Goal: Task Accomplishment & Management: Manage account settings

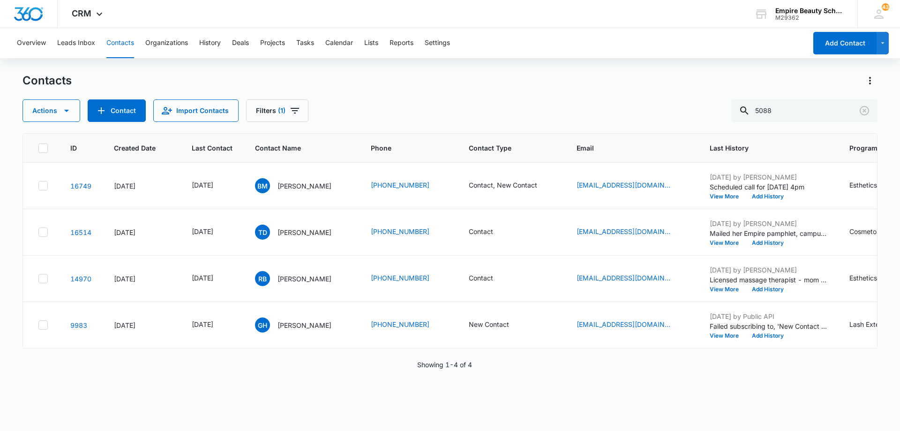
scroll to position [0, 53]
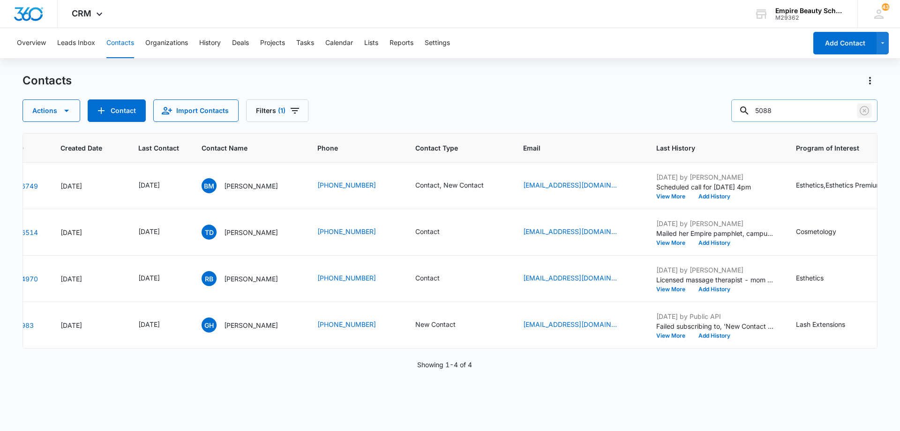
click at [863, 109] on icon "Clear" at bounding box center [864, 110] width 9 height 9
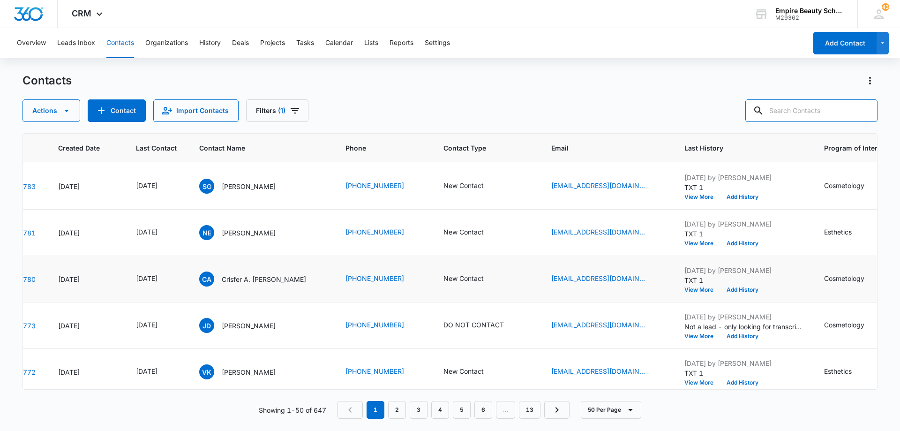
scroll to position [0, 56]
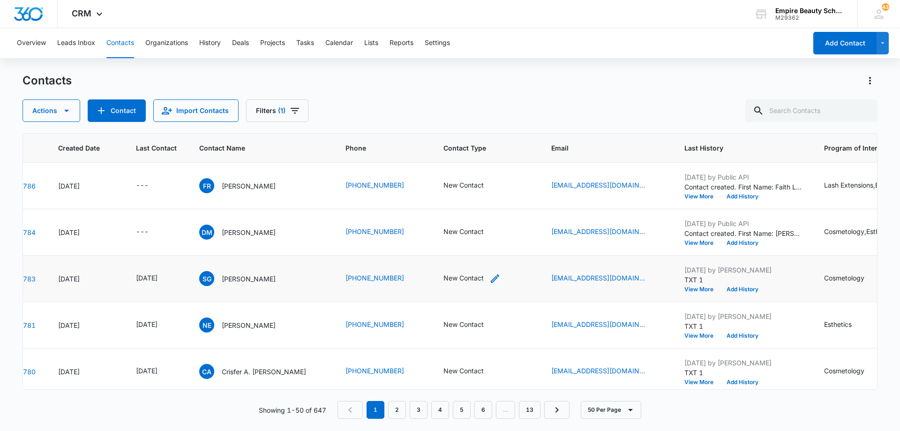
click at [489, 277] on icon "Contact Type - New Contact - Select to Edit Field" at bounding box center [494, 278] width 11 height 11
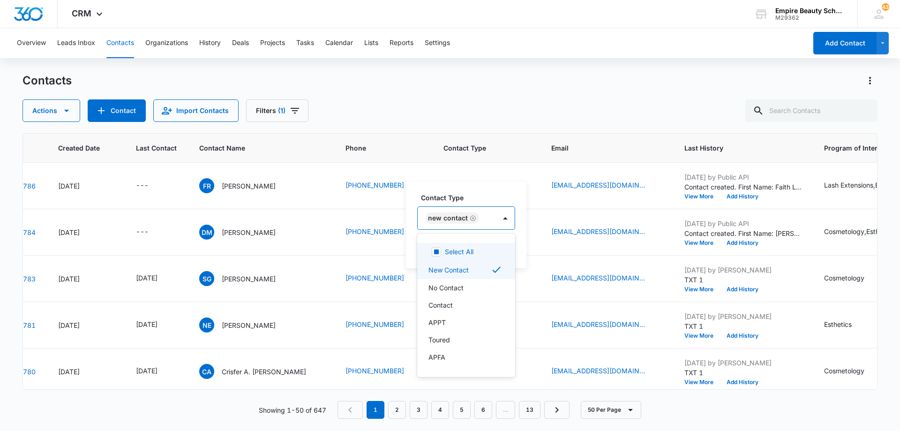
click at [488, 218] on div "New Contact" at bounding box center [457, 218] width 78 height 23
click at [484, 308] on div "Contact" at bounding box center [465, 305] width 74 height 10
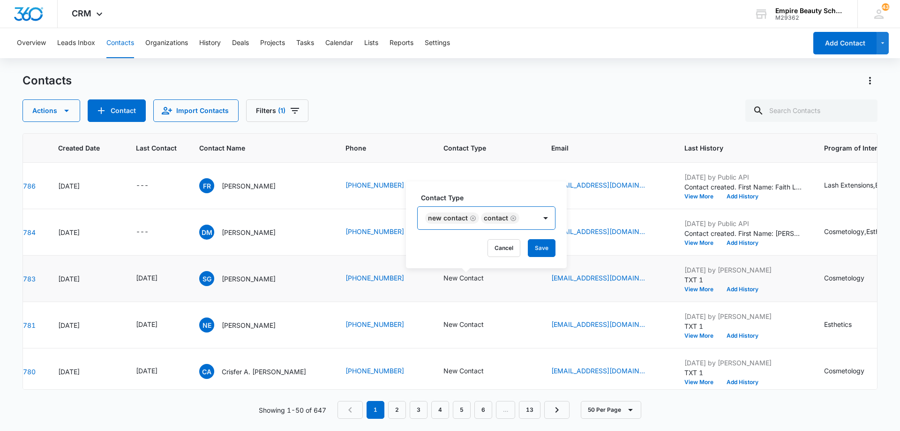
click at [535, 218] on div "New Contact Contact" at bounding box center [477, 218] width 119 height 23
click at [538, 244] on button "Save" at bounding box center [542, 248] width 28 height 18
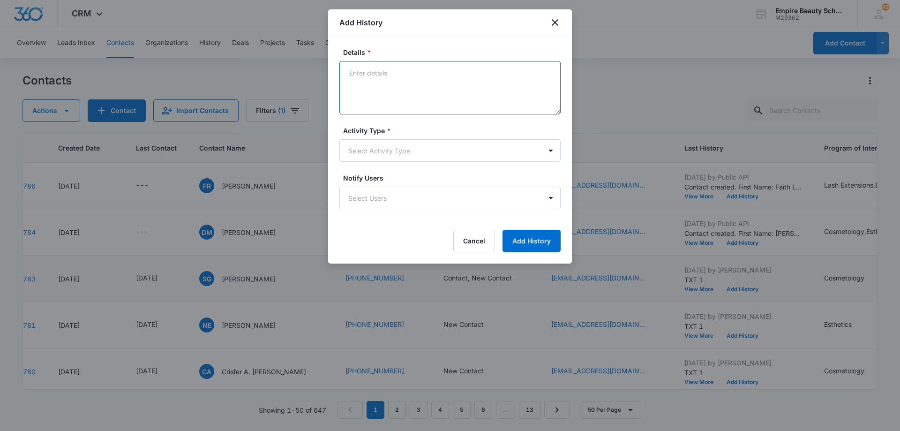
click at [415, 78] on textarea "Details *" at bounding box center [449, 87] width 221 height 53
type textarea "Scheduled call for [DATE] after 4pm"
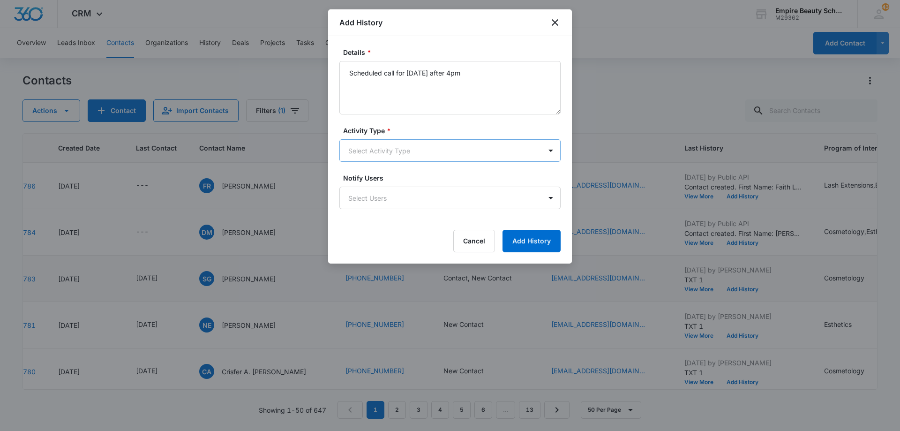
click at [388, 148] on body "CRM Apps Forms CRM Email Shop Payments POS Files Brand Settings Empire Beauty S…" at bounding box center [450, 215] width 900 height 431
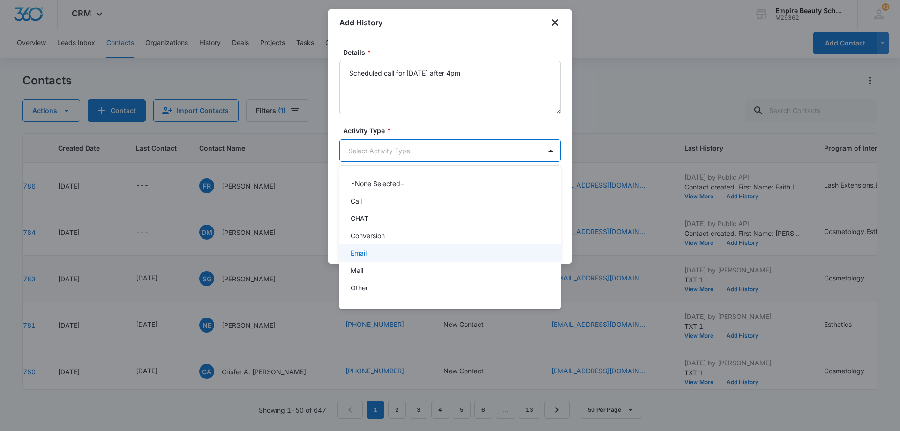
scroll to position [49, 0]
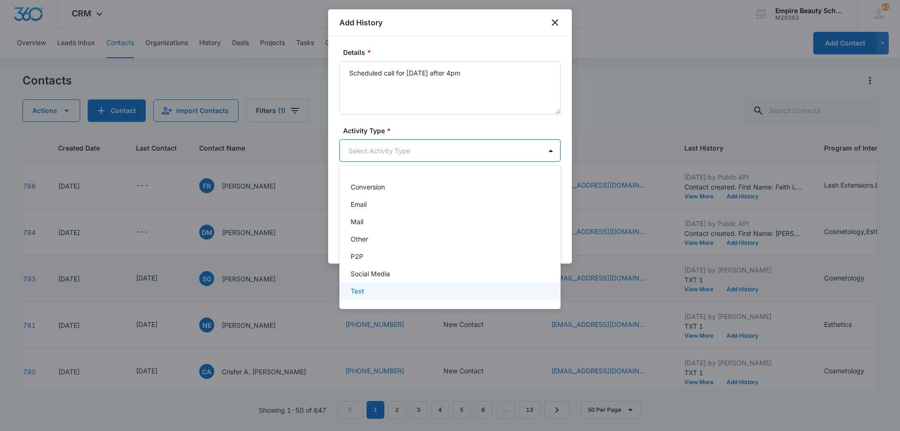
click at [391, 296] on div "Text" at bounding box center [449, 290] width 221 height 17
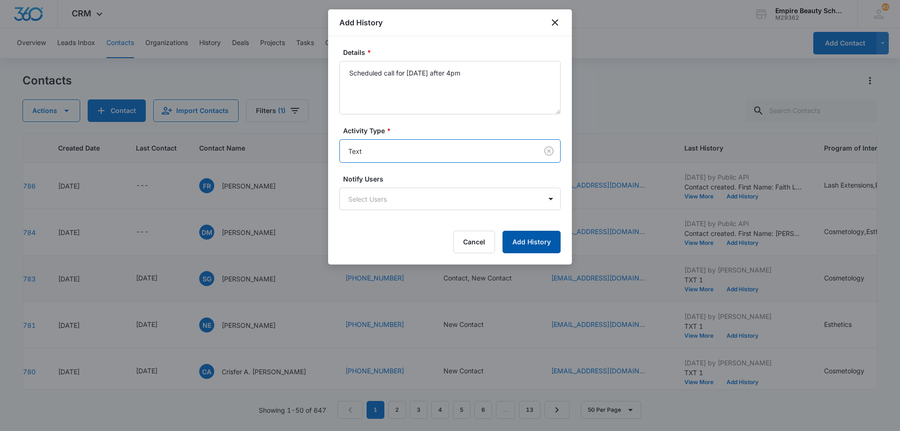
click at [523, 242] on button "Add History" at bounding box center [532, 242] width 58 height 23
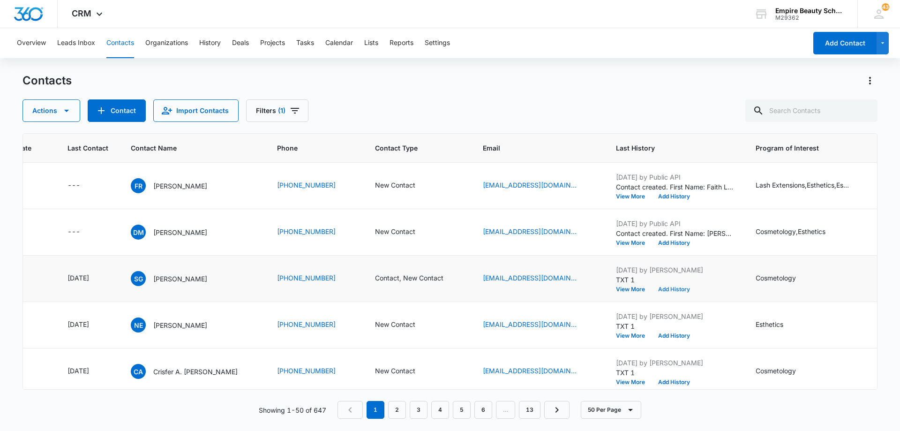
scroll to position [0, 125]
click at [85, 233] on icon "Last Contact - - Select to Edit Field" at bounding box center [90, 231] width 11 height 11
click at [96, 178] on div at bounding box center [84, 172] width 89 height 23
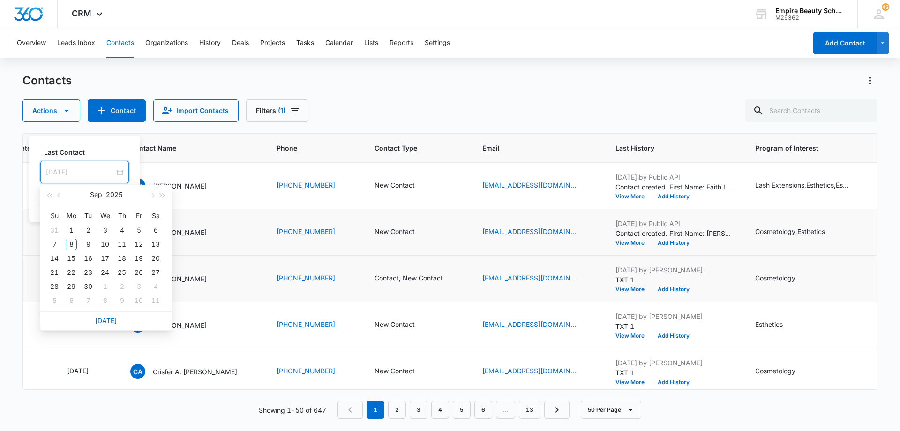
type input "Oct 8, 2025"
click at [112, 321] on link "Today" at bounding box center [106, 320] width 22 height 8
type input "[DATE]"
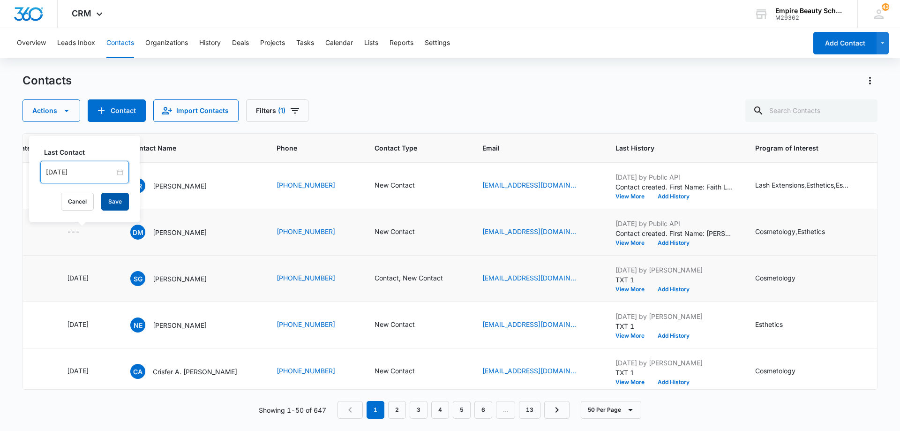
click at [115, 202] on button "Save" at bounding box center [115, 202] width 28 height 18
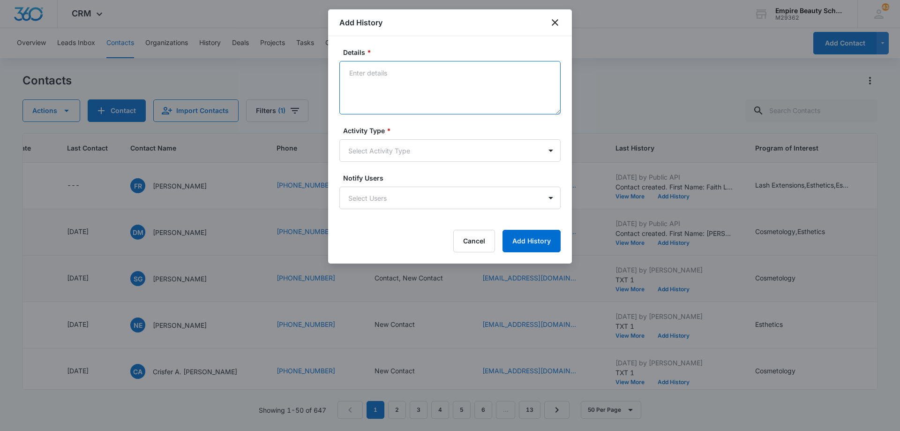
click at [413, 80] on textarea "Details *" at bounding box center [449, 87] width 221 height 53
type textarea "LVM 1"
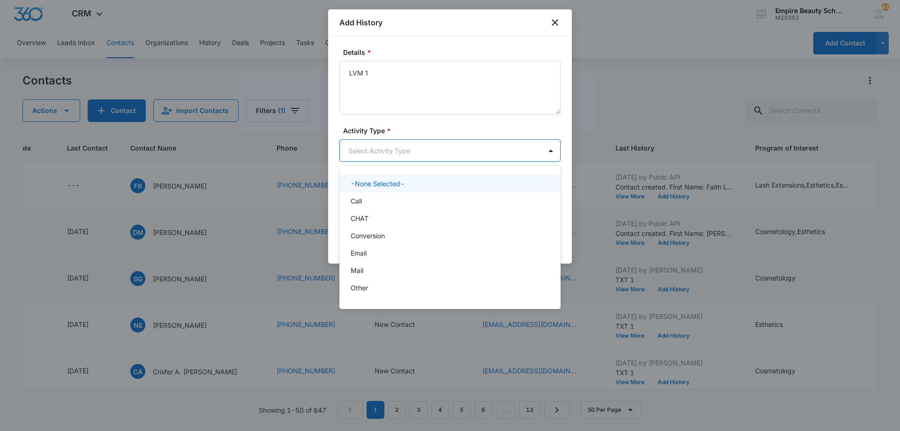
click at [408, 156] on body "CRM Apps Forms CRM Email Shop Payments POS Files Brand Settings Empire Beauty S…" at bounding box center [450, 215] width 900 height 431
click at [412, 197] on div "Call" at bounding box center [449, 201] width 197 height 10
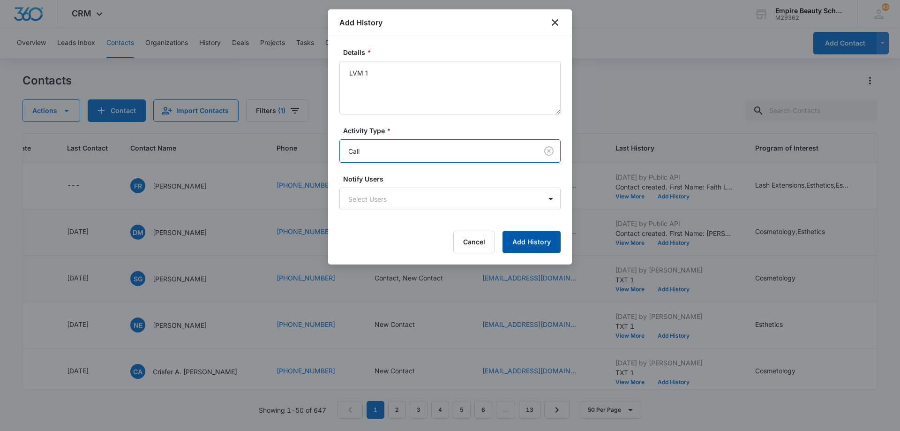
click at [529, 239] on button "Add History" at bounding box center [532, 242] width 58 height 23
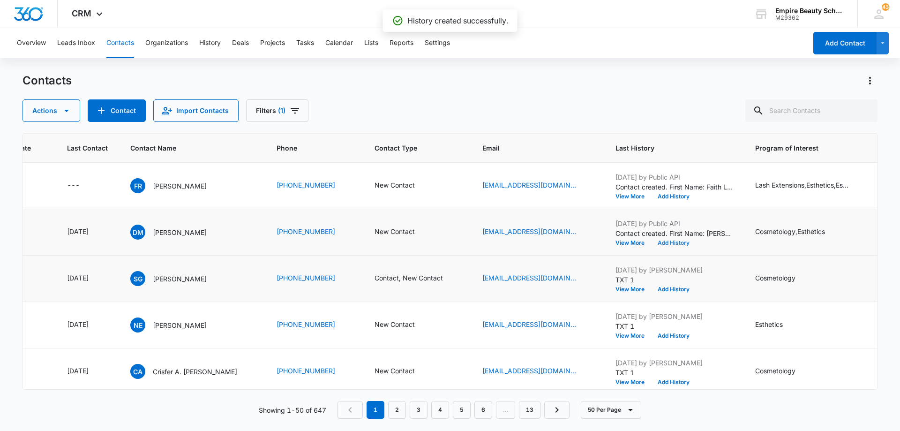
click at [676, 242] on button "Add History" at bounding box center [673, 243] width 45 height 6
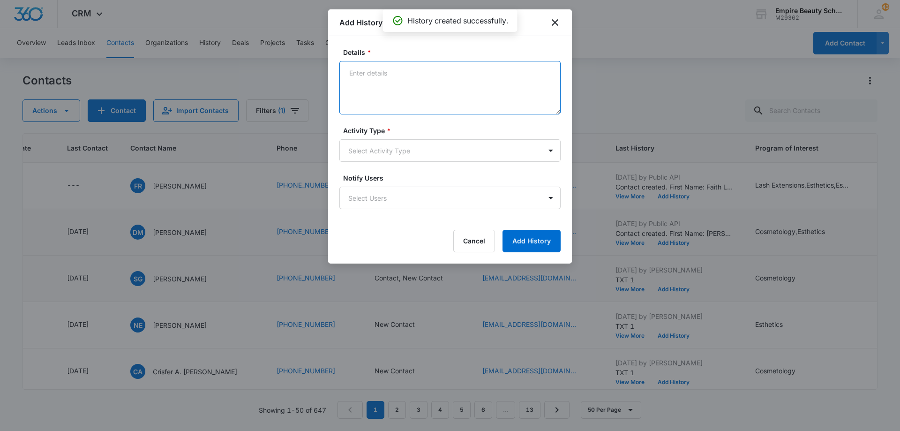
click at [416, 87] on textarea "Details *" at bounding box center [449, 87] width 221 height 53
type textarea "EM 1"
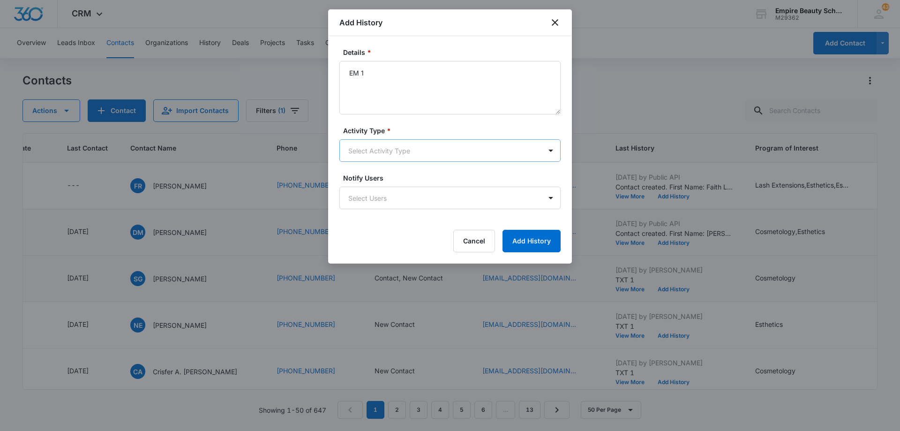
click at [403, 151] on body "CRM Apps Forms CRM Email Shop Payments POS Files Brand Settings Empire Beauty S…" at bounding box center [450, 215] width 900 height 431
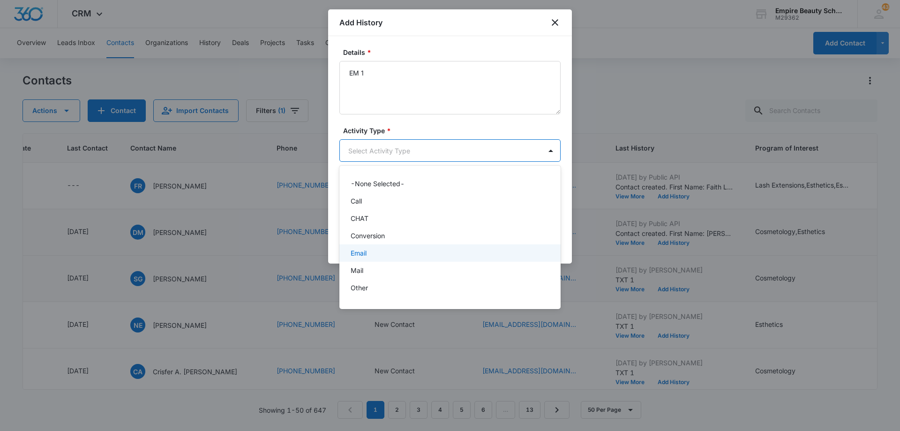
click at [408, 256] on div "Email" at bounding box center [449, 253] width 197 height 10
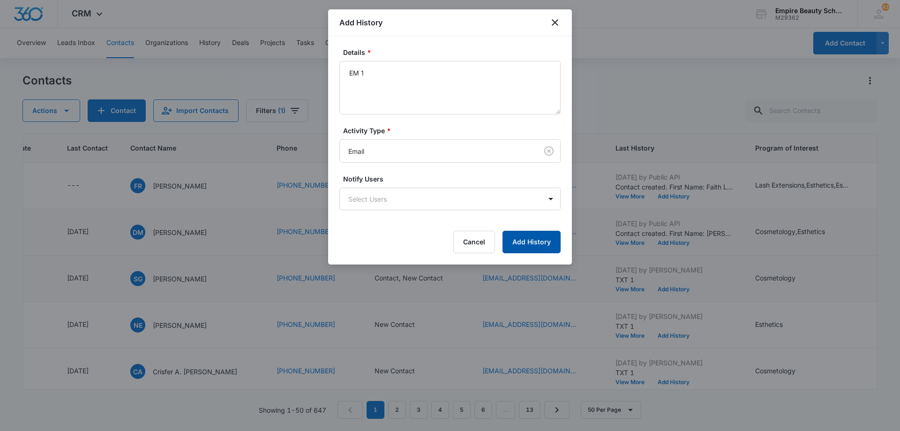
click at [546, 244] on button "Add History" at bounding box center [532, 242] width 58 height 23
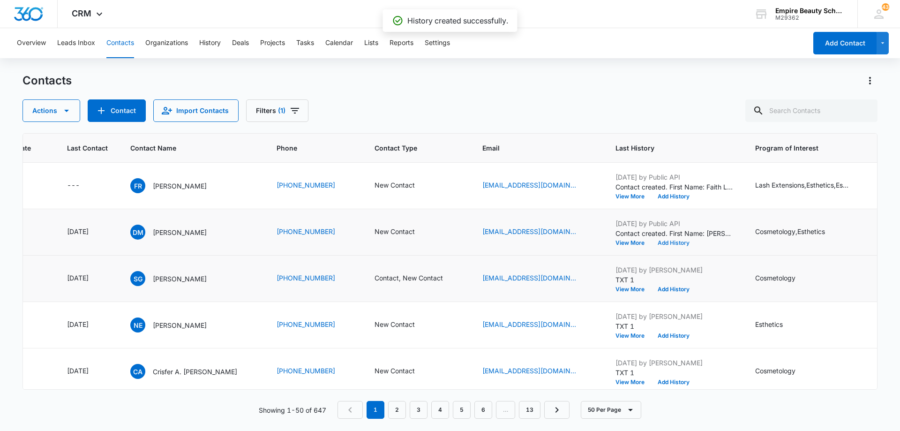
click at [662, 242] on button "Add History" at bounding box center [673, 243] width 45 height 6
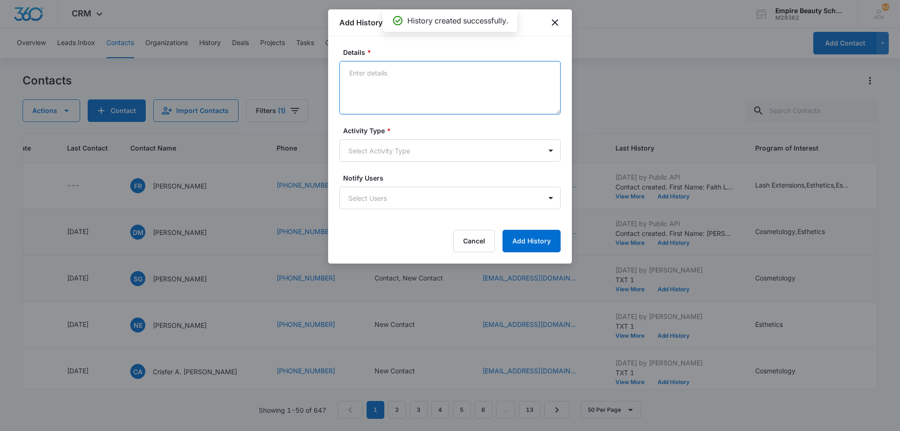
click at [434, 78] on textarea "Details *" at bounding box center [449, 87] width 221 height 53
type textarea "TXT 1"
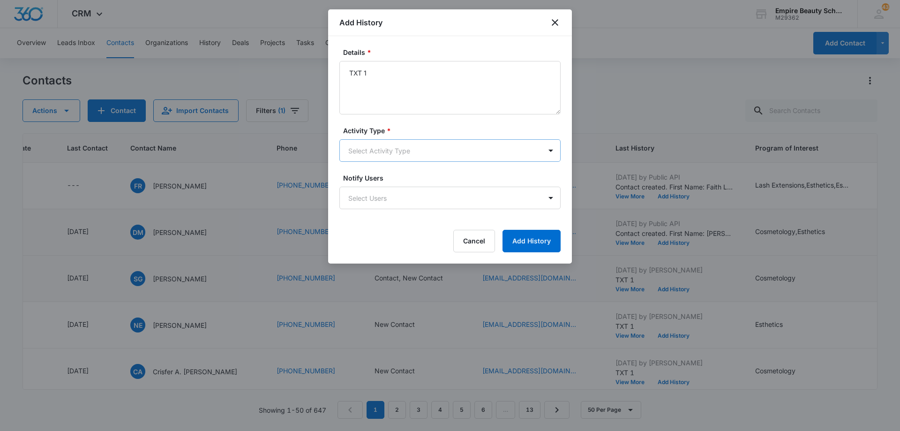
click at [426, 149] on body "CRM Apps Forms CRM Email Shop Payments POS Files Brand Settings Empire Beauty S…" at bounding box center [450, 215] width 900 height 431
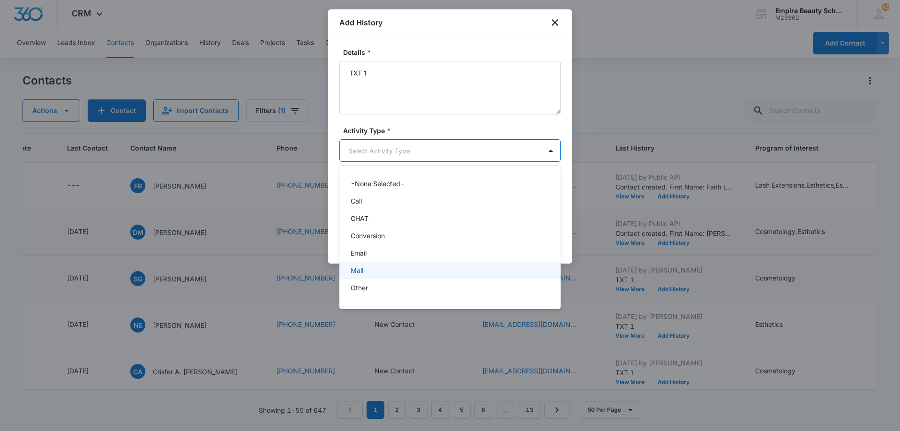
scroll to position [49, 0]
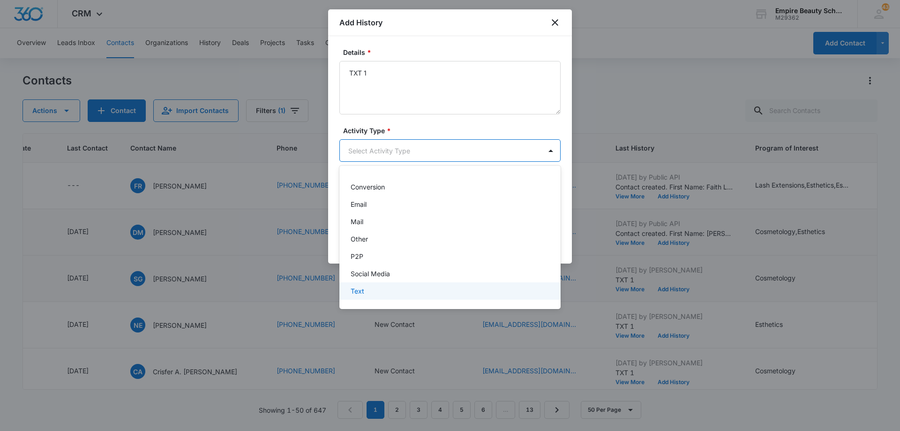
click at [425, 291] on div "Text" at bounding box center [449, 291] width 197 height 10
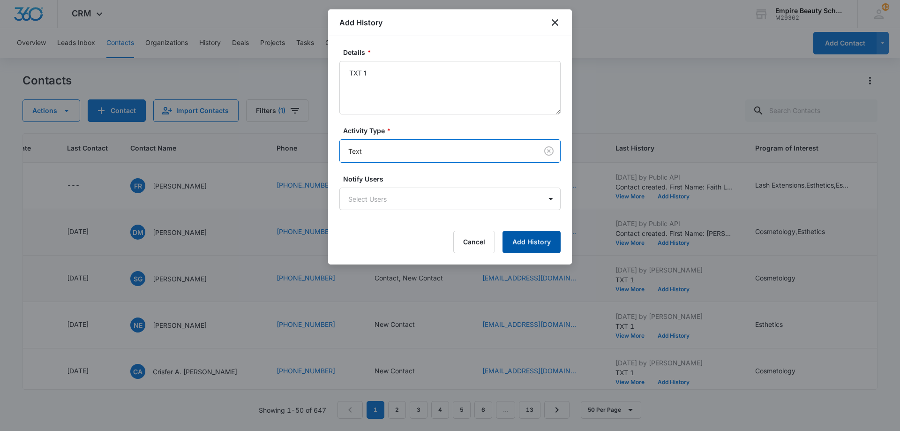
click at [538, 248] on button "Add History" at bounding box center [532, 242] width 58 height 23
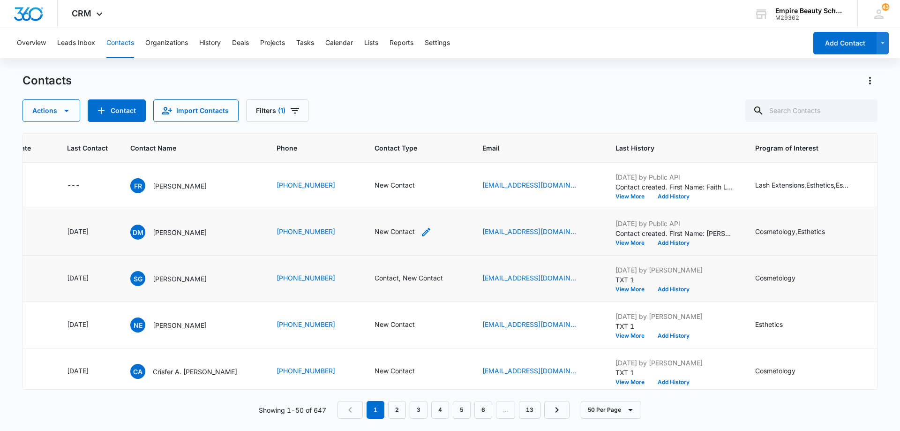
click at [423, 232] on icon "Contact Type - New Contact - Select to Edit Field" at bounding box center [426, 231] width 11 height 11
click at [430, 173] on div at bounding box center [436, 171] width 15 height 15
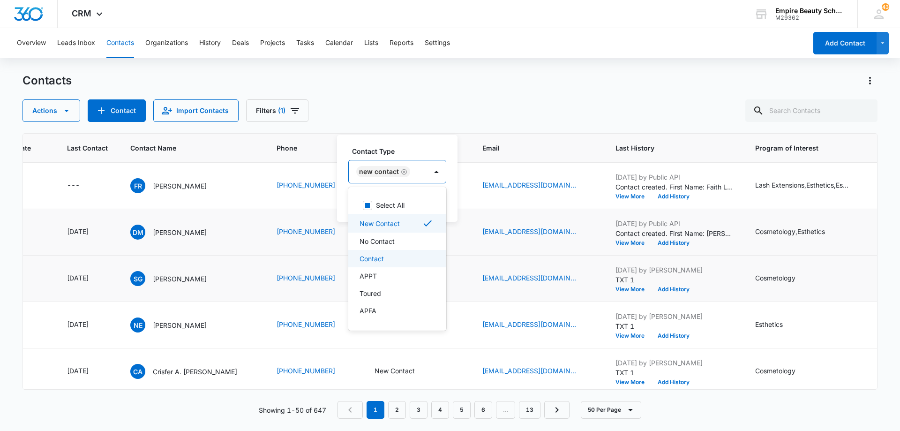
click at [408, 255] on div "Contact" at bounding box center [397, 259] width 74 height 10
click at [467, 171] on div at bounding box center [476, 171] width 19 height 23
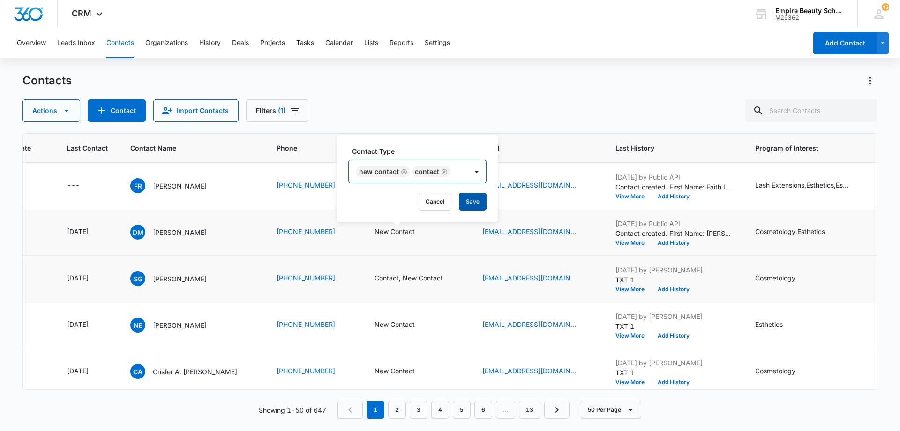
click at [475, 206] on button "Save" at bounding box center [473, 202] width 28 height 18
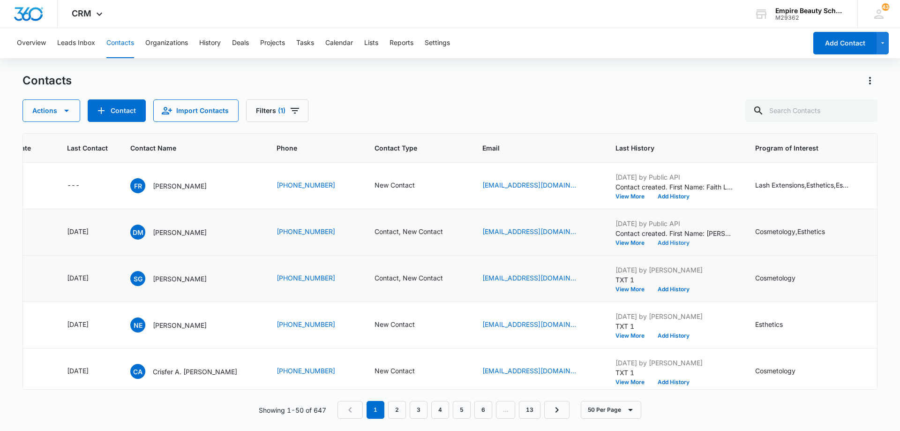
click at [677, 242] on button "Add History" at bounding box center [673, 243] width 45 height 6
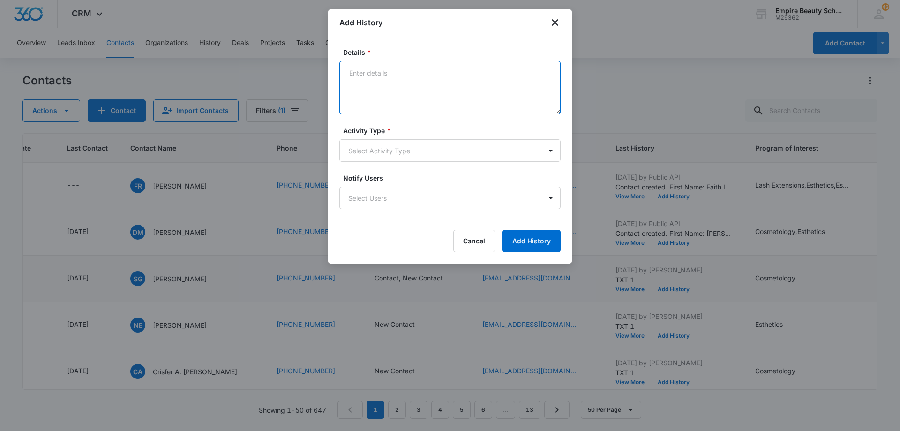
click at [424, 83] on textarea "Details *" at bounding box center [449, 87] width 221 height 53
type textarea "Scheduled call for [DATE] at 330pm"
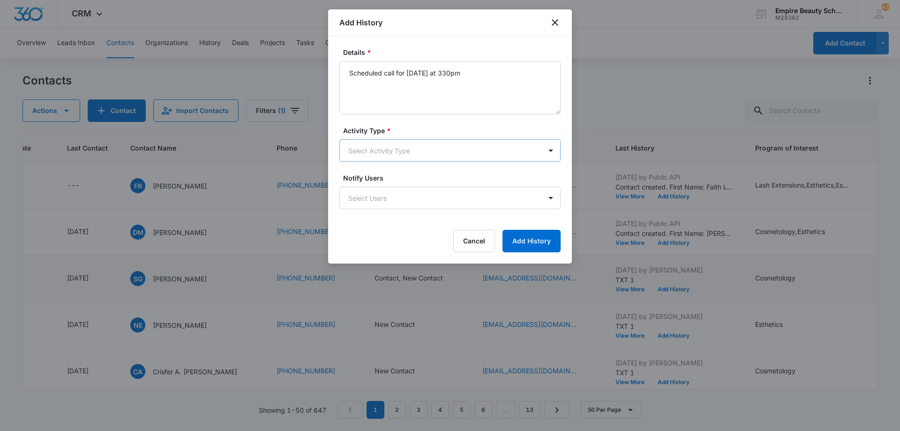
click at [430, 151] on body "CRM Apps Forms CRM Email Shop Payments POS Files Brand Settings Empire Beauty S…" at bounding box center [450, 215] width 900 height 431
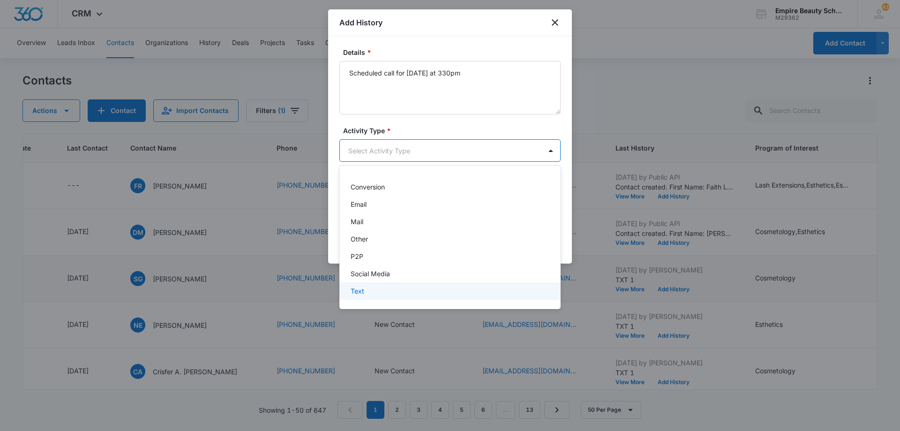
drag, startPoint x: 384, startPoint y: 296, endPoint x: 483, endPoint y: 272, distance: 101.8
click at [385, 296] on div "Text" at bounding box center [449, 290] width 221 height 17
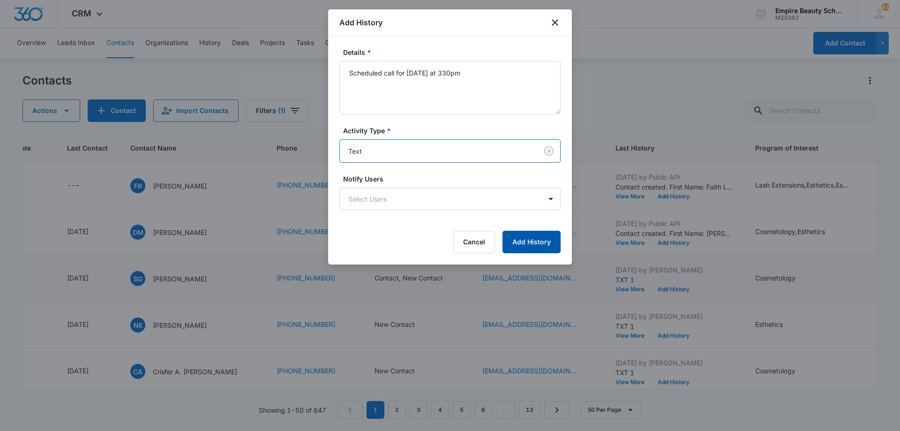
click at [533, 242] on button "Add History" at bounding box center [532, 242] width 58 height 23
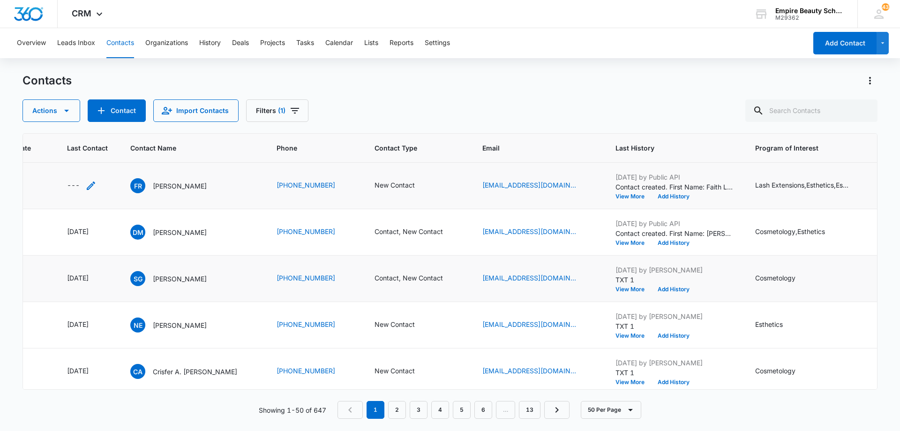
click at [85, 189] on div "---" at bounding box center [82, 185] width 30 height 11
click at [94, 126] on input at bounding box center [80, 125] width 69 height 10
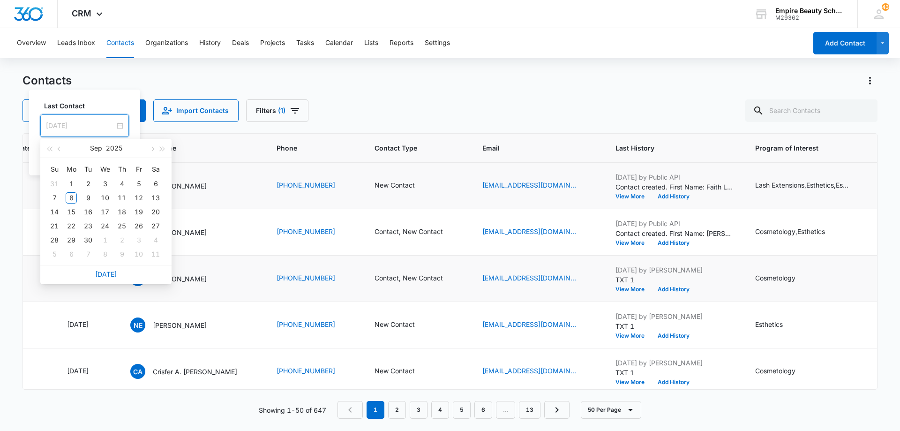
type input "Oct 8, 2025"
click at [110, 272] on link "Today" at bounding box center [106, 274] width 22 height 8
type input "[DATE]"
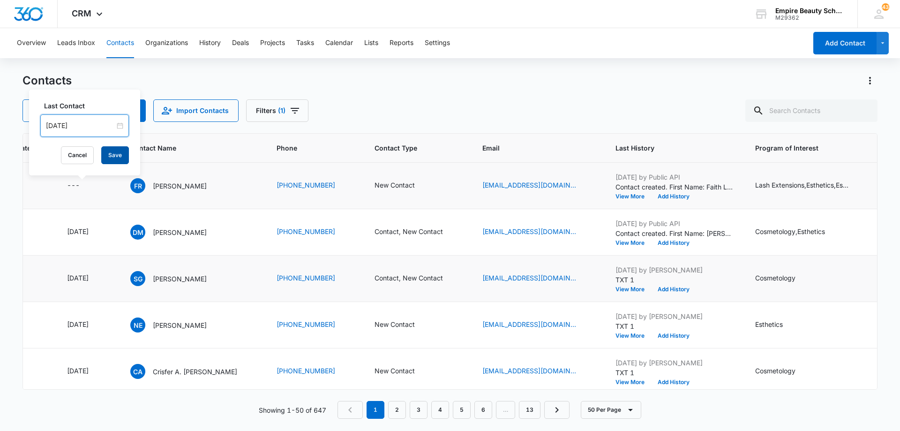
click at [109, 153] on button "Save" at bounding box center [115, 155] width 28 height 18
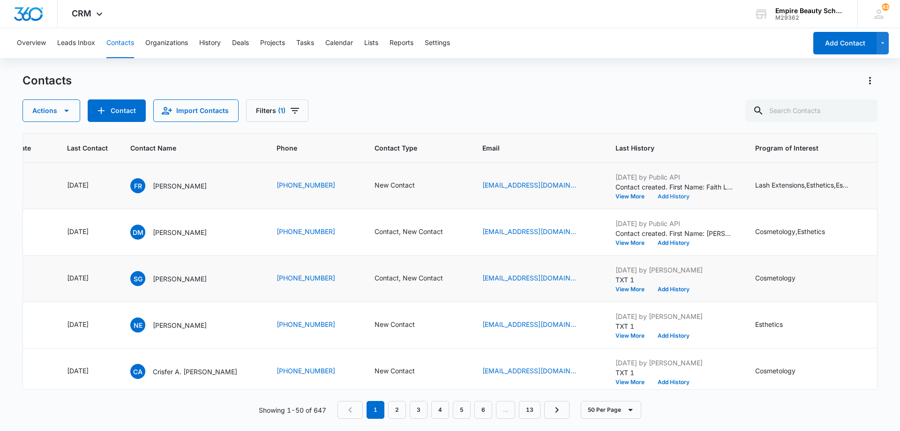
click at [665, 194] on button "Add History" at bounding box center [673, 197] width 45 height 6
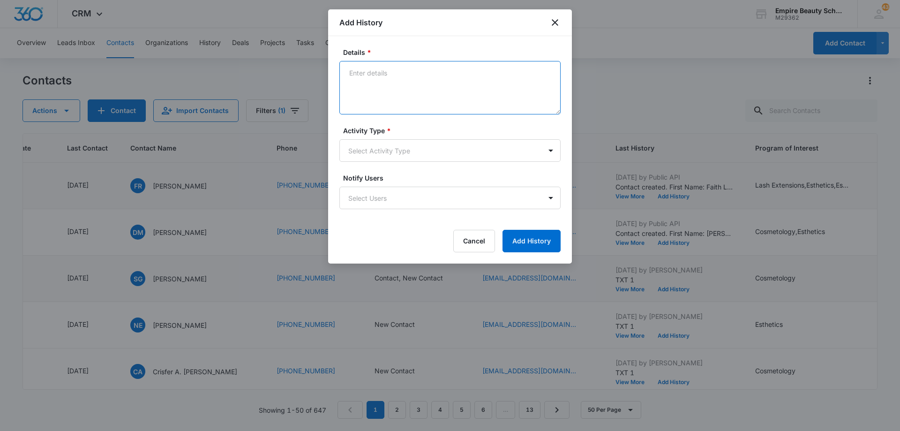
click at [442, 86] on textarea "Details *" at bounding box center [449, 87] width 221 height 53
type textarea "LVM 1"
click at [434, 157] on body "CRM Apps Forms CRM Email Shop Payments POS Files Brand Settings Empire Beauty S…" at bounding box center [450, 215] width 900 height 431
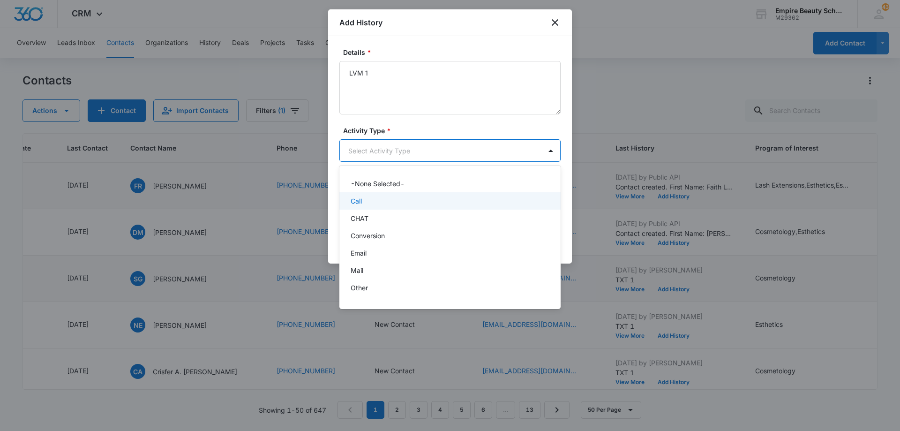
click at [416, 203] on div "Call" at bounding box center [449, 201] width 197 height 10
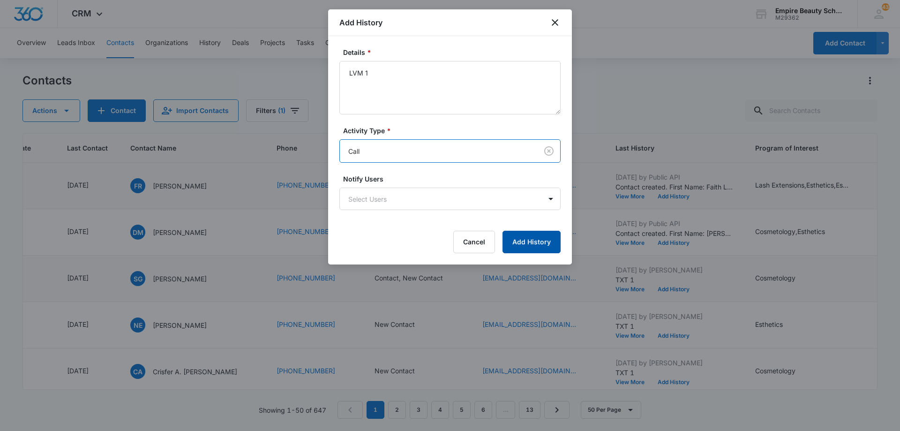
click at [524, 238] on button "Add History" at bounding box center [532, 242] width 58 height 23
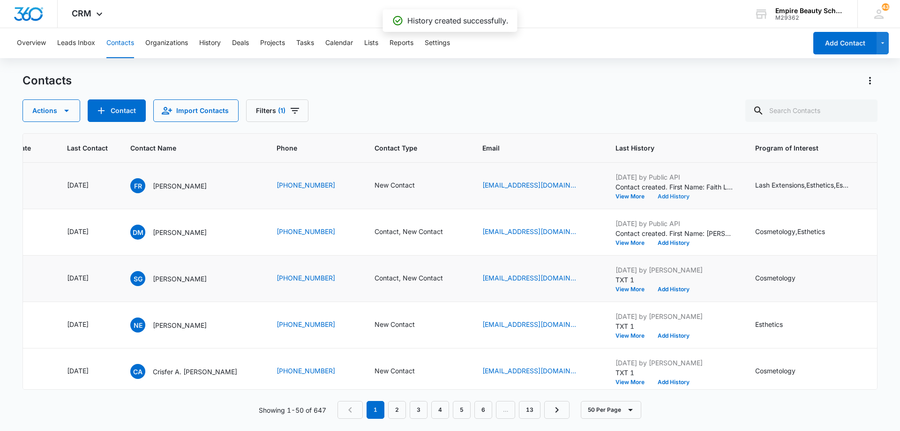
click at [672, 195] on button "Add History" at bounding box center [673, 197] width 45 height 6
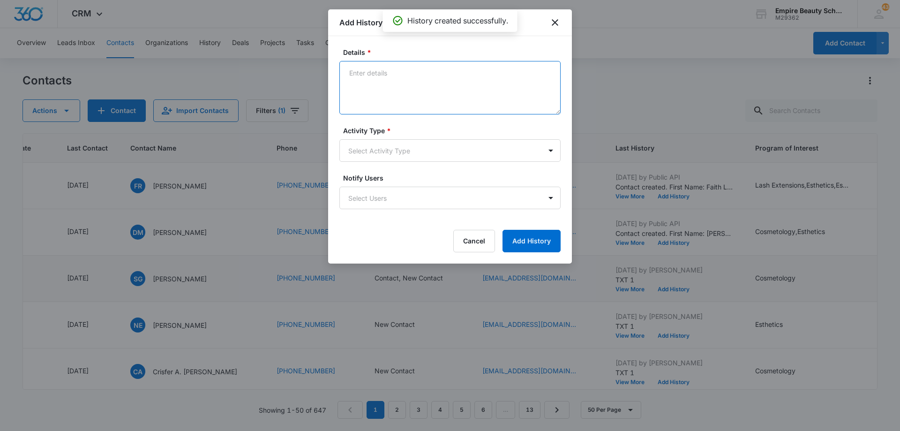
click at [402, 79] on textarea "Details *" at bounding box center [449, 87] width 221 height 53
type textarea "EM 1"
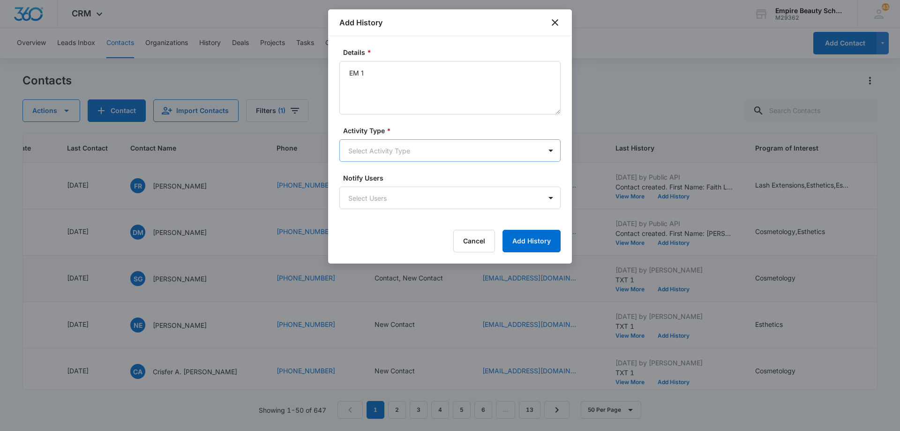
click at [394, 146] on body "CRM Apps Forms CRM Email Shop Payments POS Files Brand Settings Empire Beauty S…" at bounding box center [450, 215] width 900 height 431
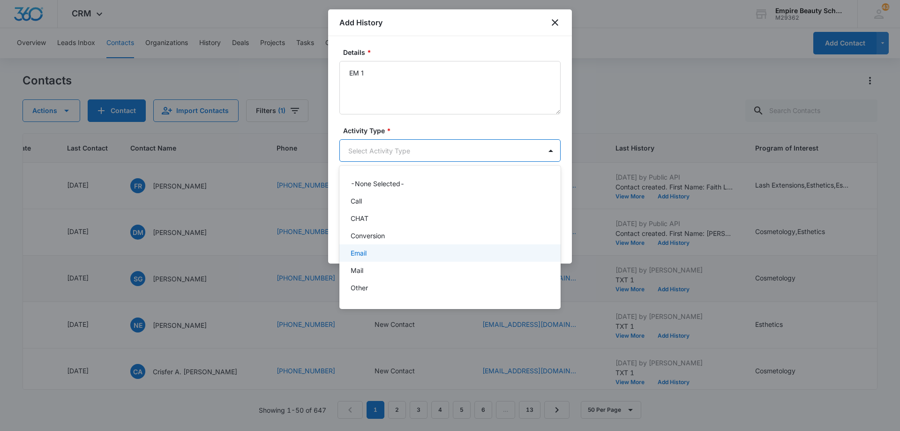
click at [400, 250] on div "Email" at bounding box center [449, 253] width 197 height 10
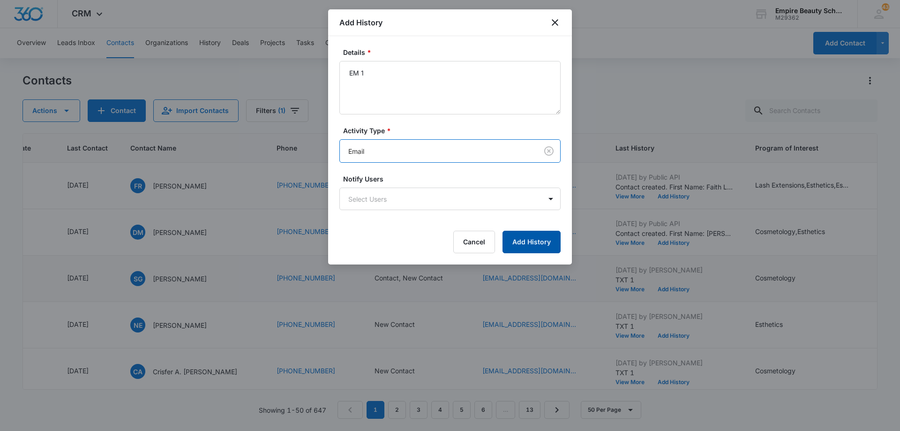
click at [507, 239] on button "Add History" at bounding box center [532, 242] width 58 height 23
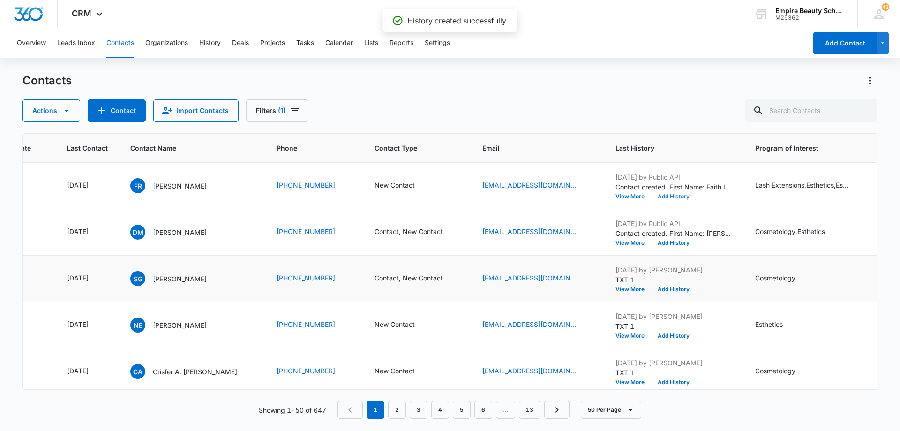
click at [666, 195] on button "Add History" at bounding box center [673, 197] width 45 height 6
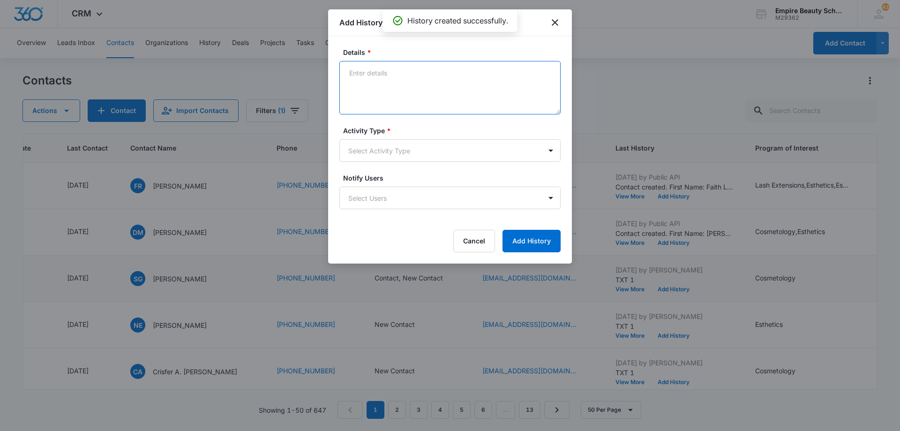
click at [387, 91] on textarea "Details *" at bounding box center [449, 87] width 221 height 53
type textarea "TXT 1"
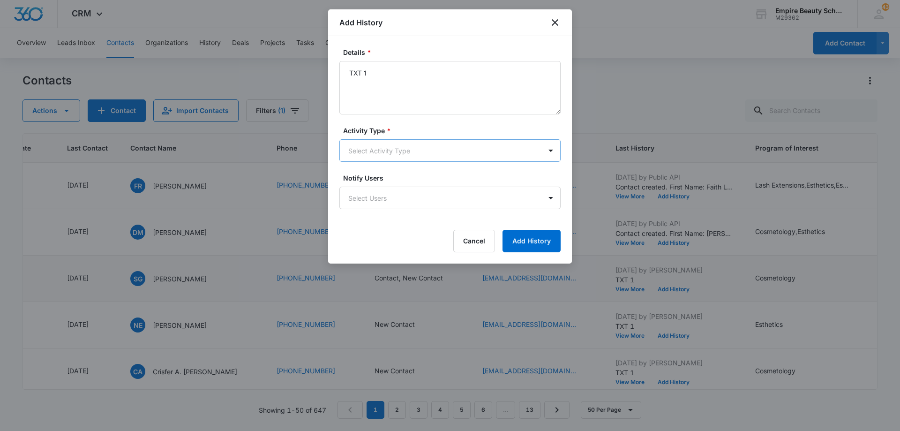
click at [397, 153] on body "CRM Apps Forms CRM Email Shop Payments POS Files Brand Settings Empire Beauty S…" at bounding box center [450, 215] width 900 height 431
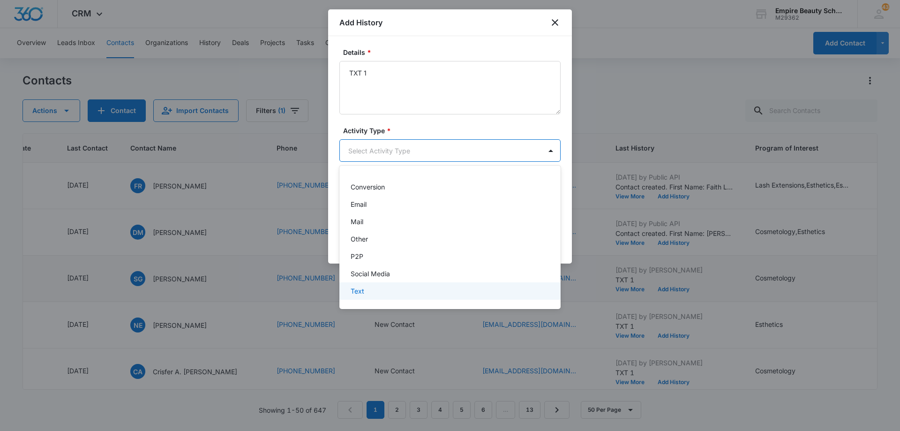
drag, startPoint x: 408, startPoint y: 288, endPoint x: 422, endPoint y: 285, distance: 14.1
click at [408, 289] on div "Text" at bounding box center [449, 291] width 197 height 10
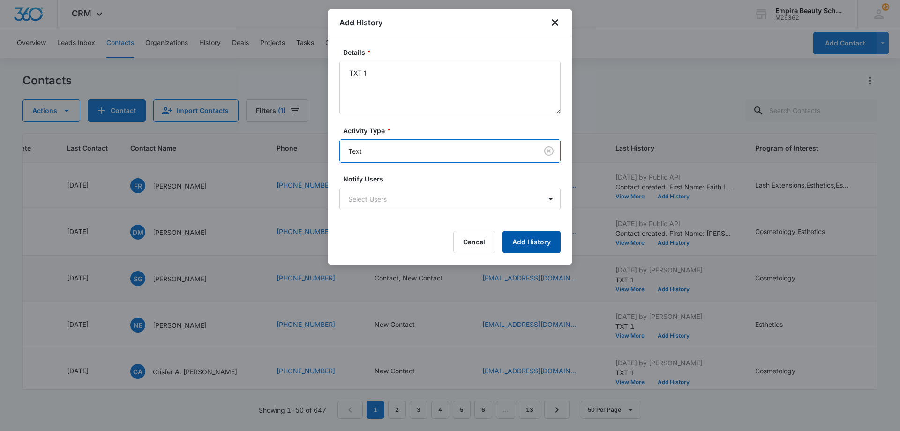
click at [515, 236] on button "Add History" at bounding box center [532, 242] width 58 height 23
